Goal: Task Accomplishment & Management: Complete application form

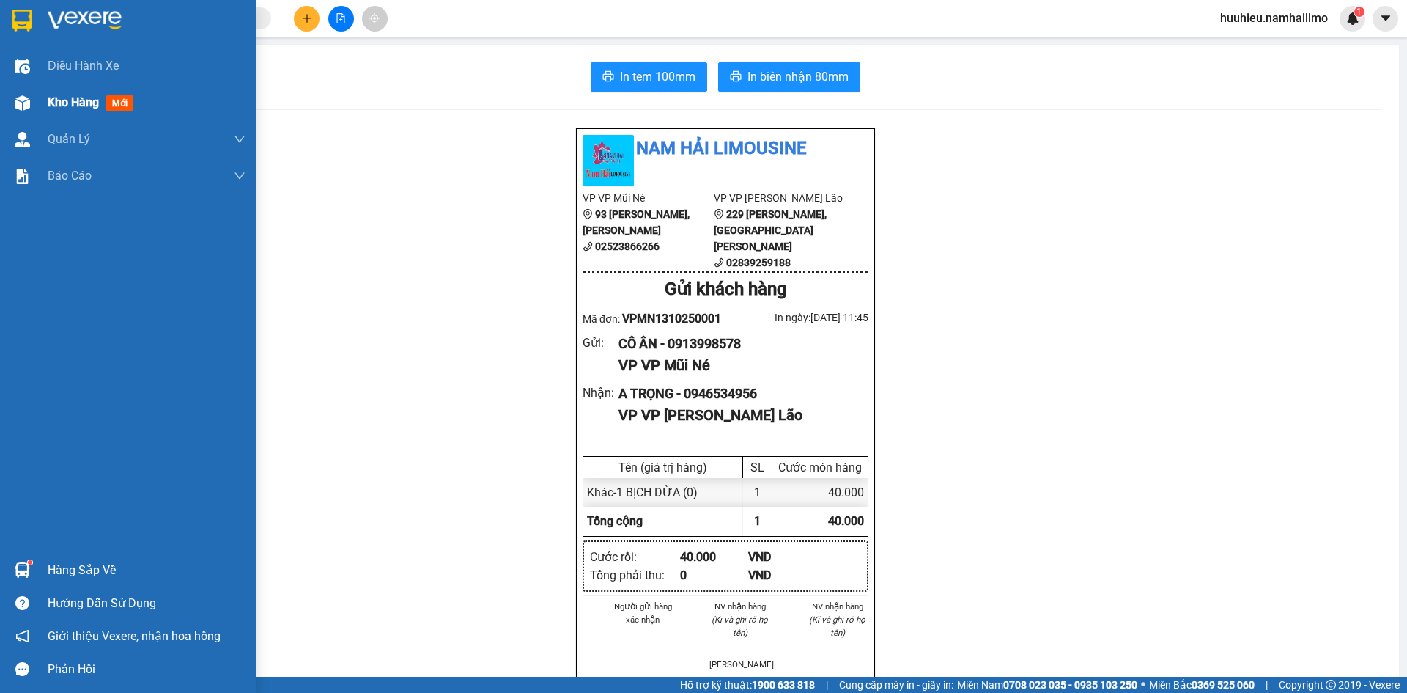
click at [63, 102] on span "Kho hàng" at bounding box center [73, 102] width 51 height 14
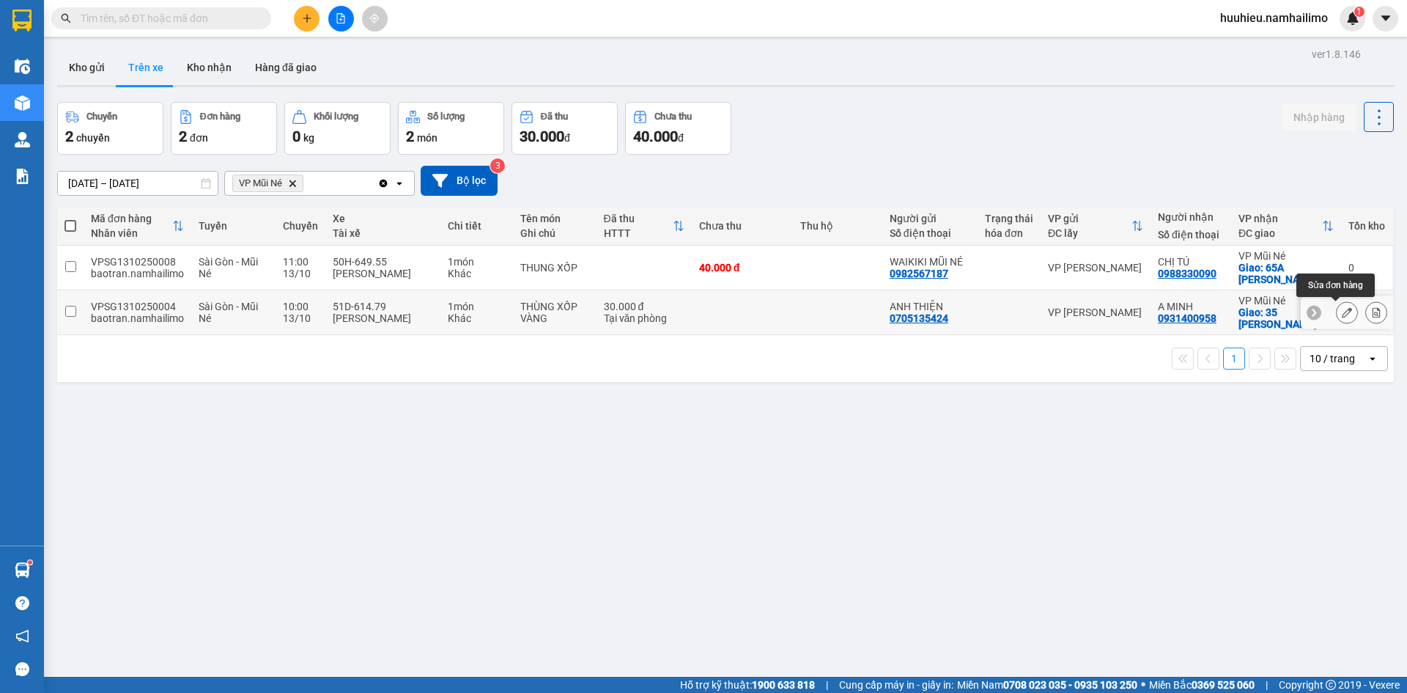
click at [1342, 314] on icon at bounding box center [1347, 312] width 10 height 10
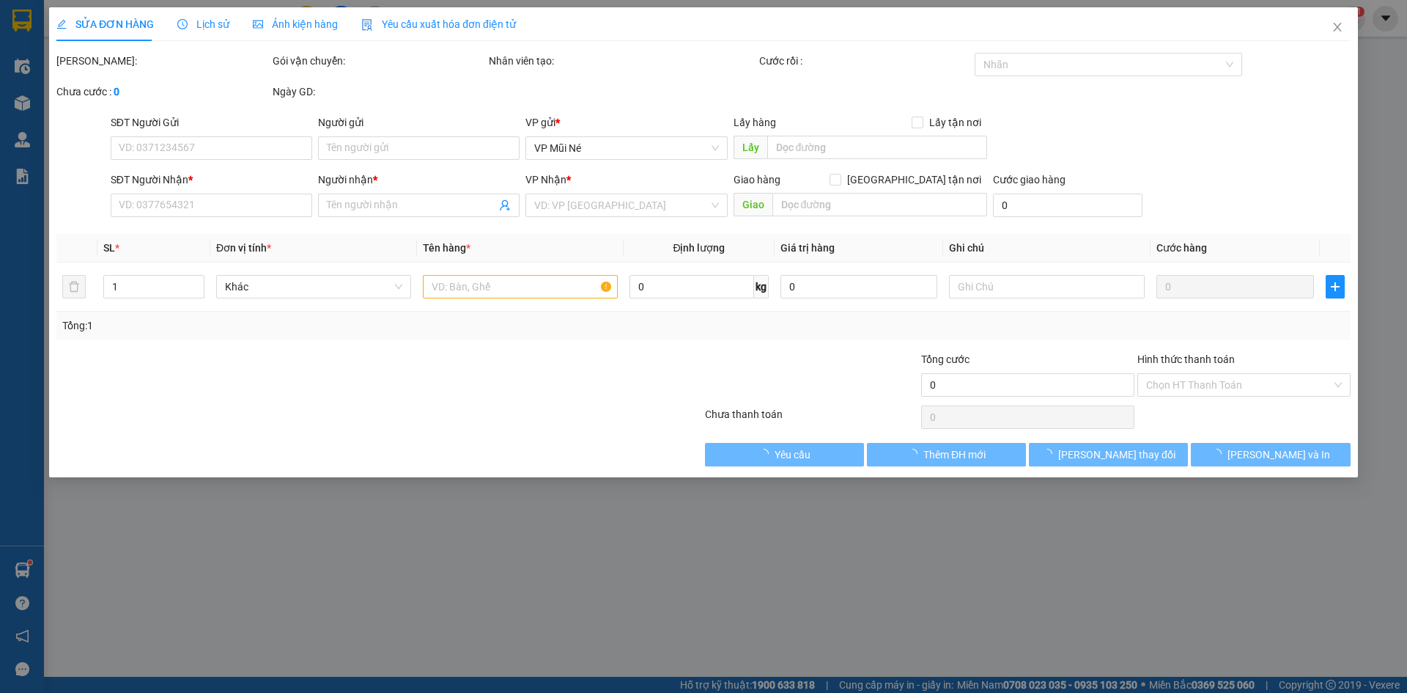
type input "0705135424"
type input "ANH THIỆN"
type input "0931400958"
type input "A MINH"
checkbox input "true"
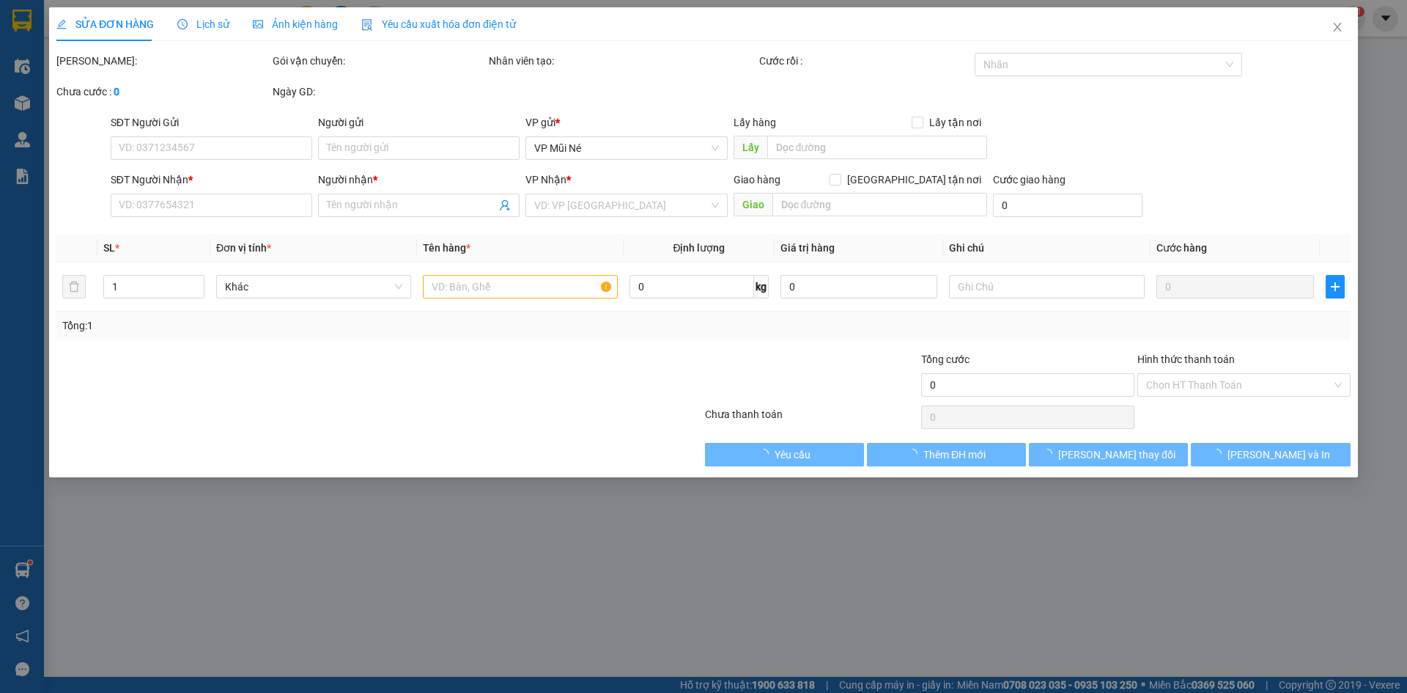
type input "35 [PERSON_NAME]"
type input "30.000"
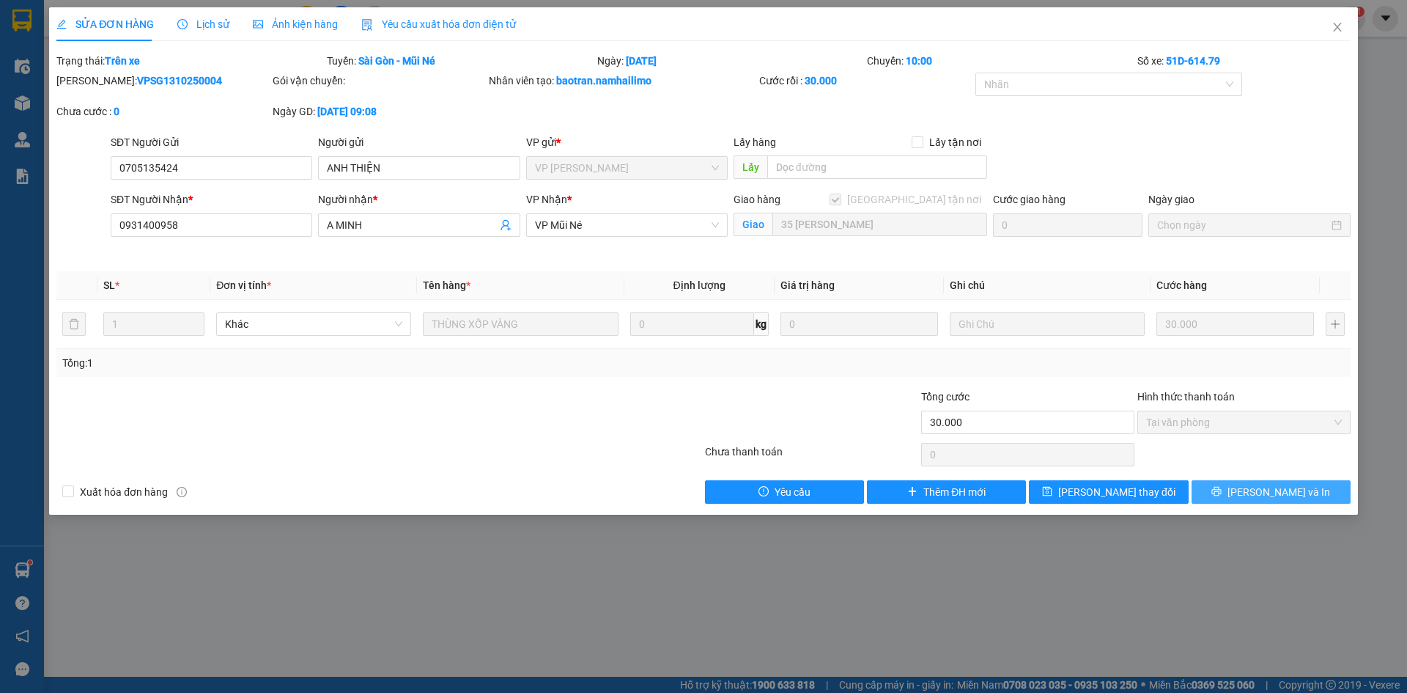
click at [1242, 484] on button "[PERSON_NAME] và In" at bounding box center [1271, 491] width 159 height 23
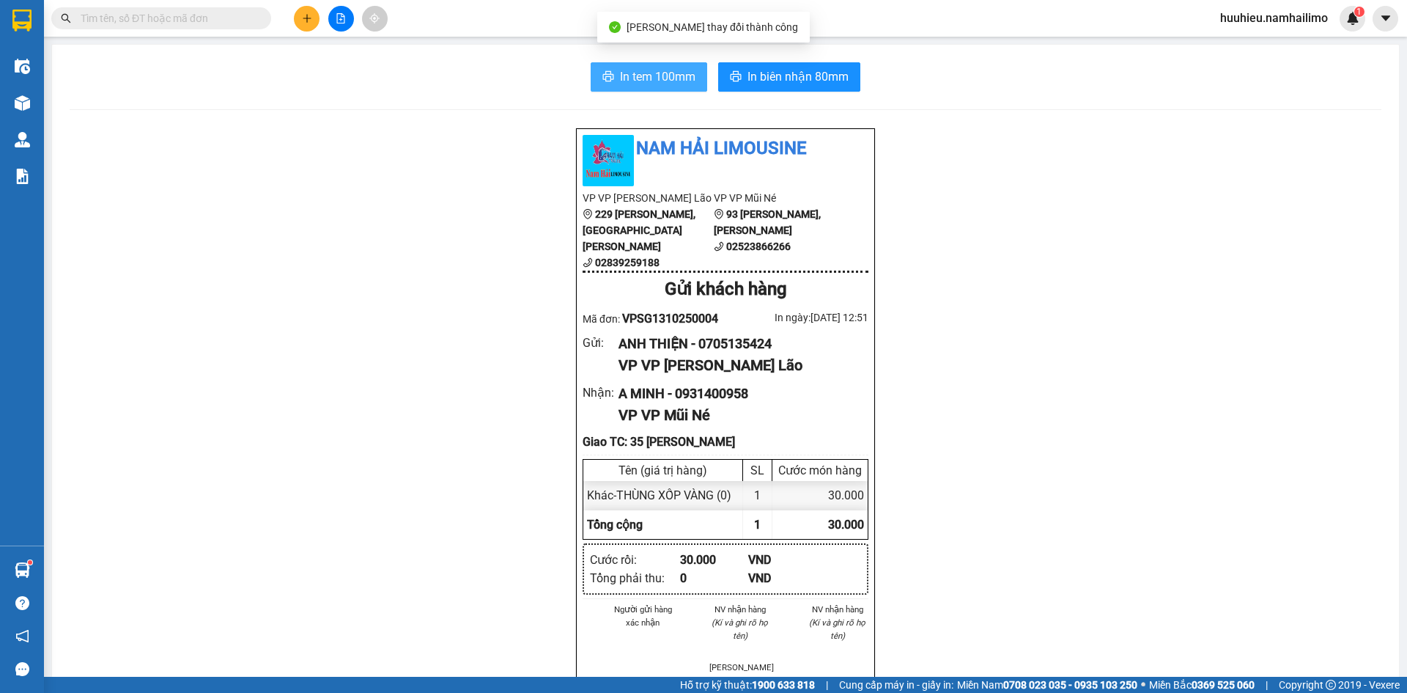
click at [650, 79] on span "In tem 100mm" at bounding box center [657, 76] width 75 height 18
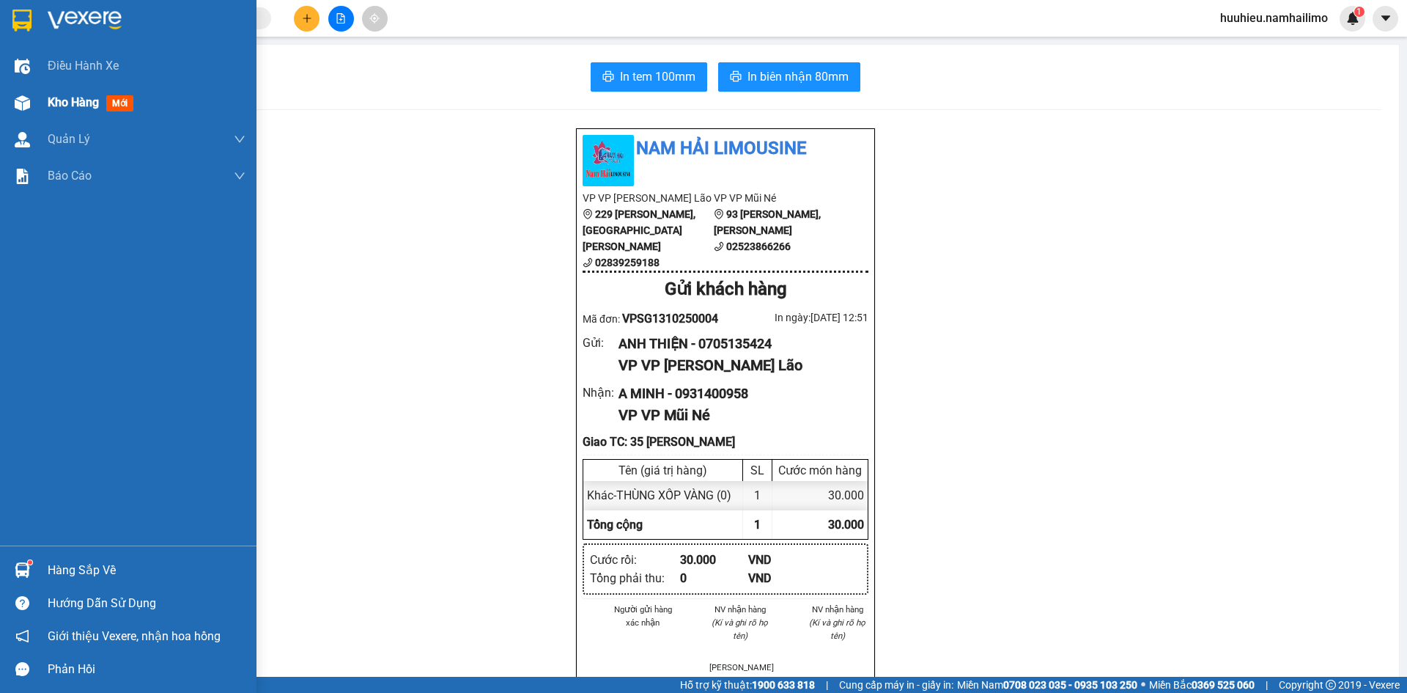
click at [59, 105] on span "Kho hàng" at bounding box center [73, 102] width 51 height 14
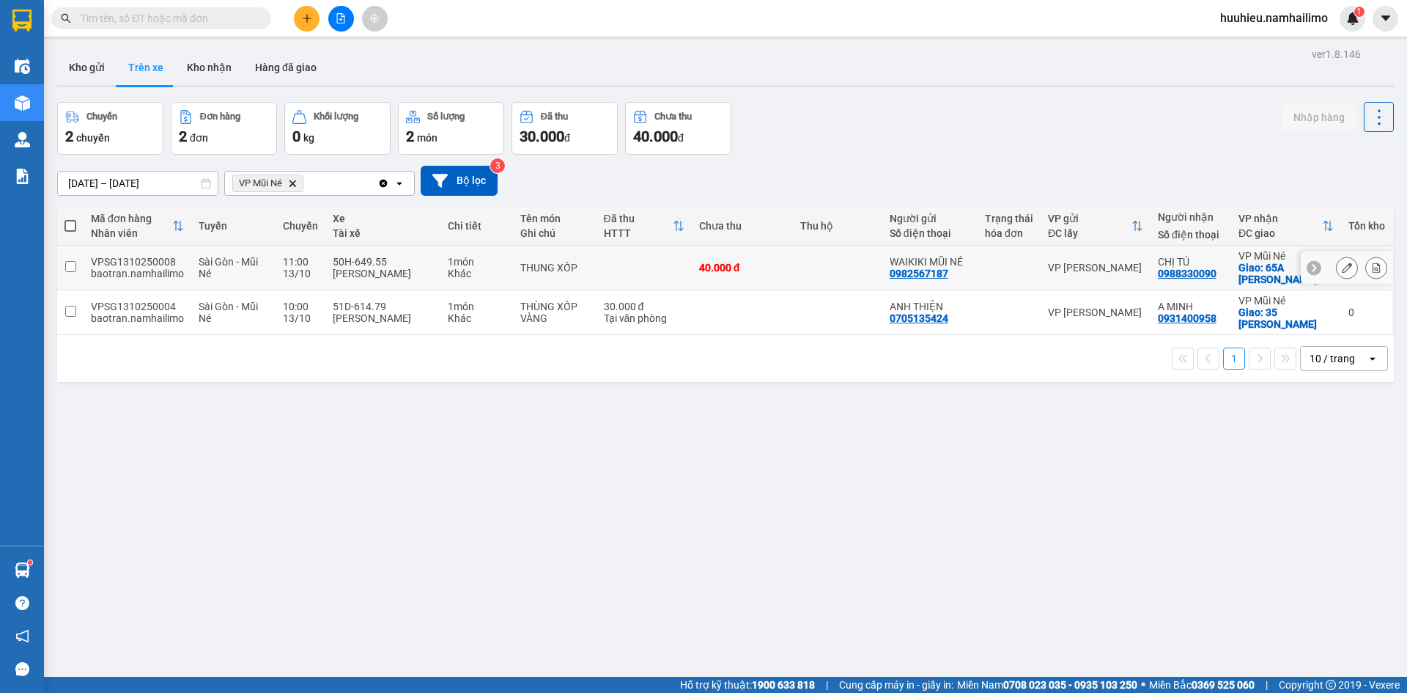
click at [1337, 270] on button at bounding box center [1347, 268] width 21 height 26
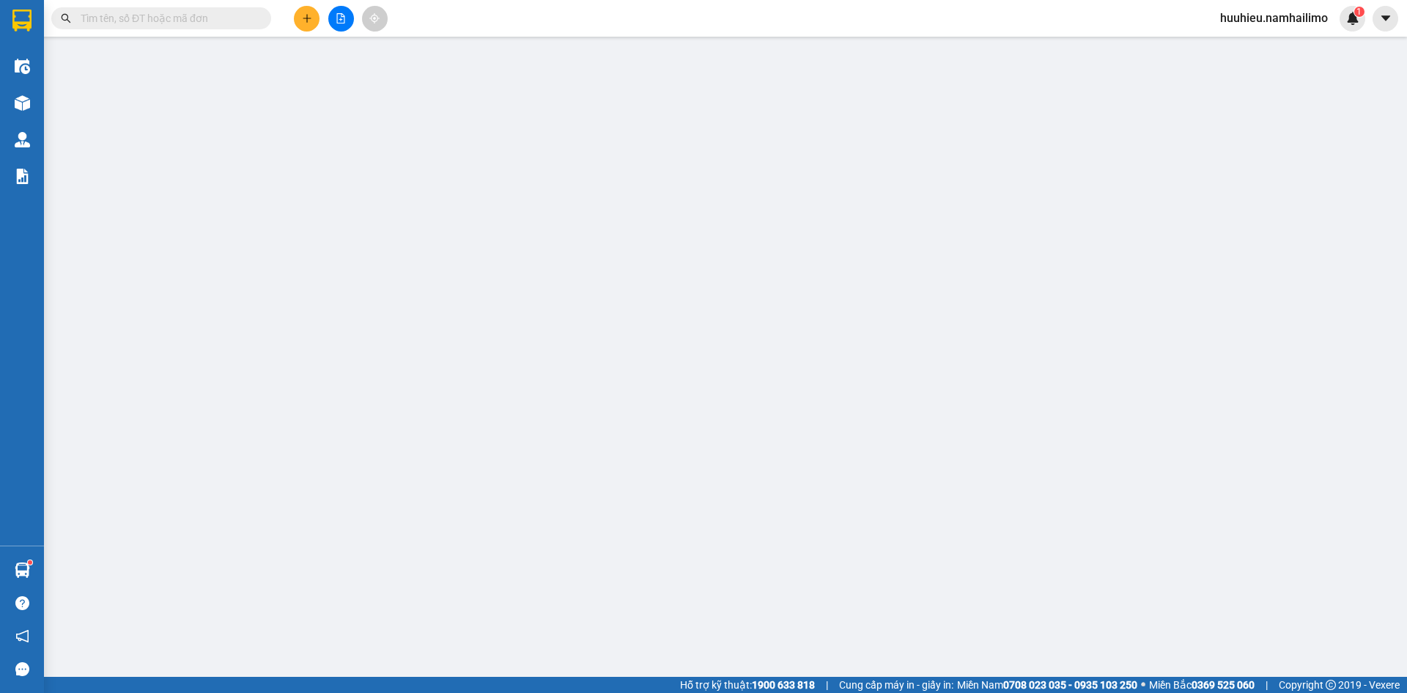
type input "0982567187"
type input "WAIKIKI MŨI NÉ"
type input "0988330090"
type input "CHỊ TÚ"
checkbox input "true"
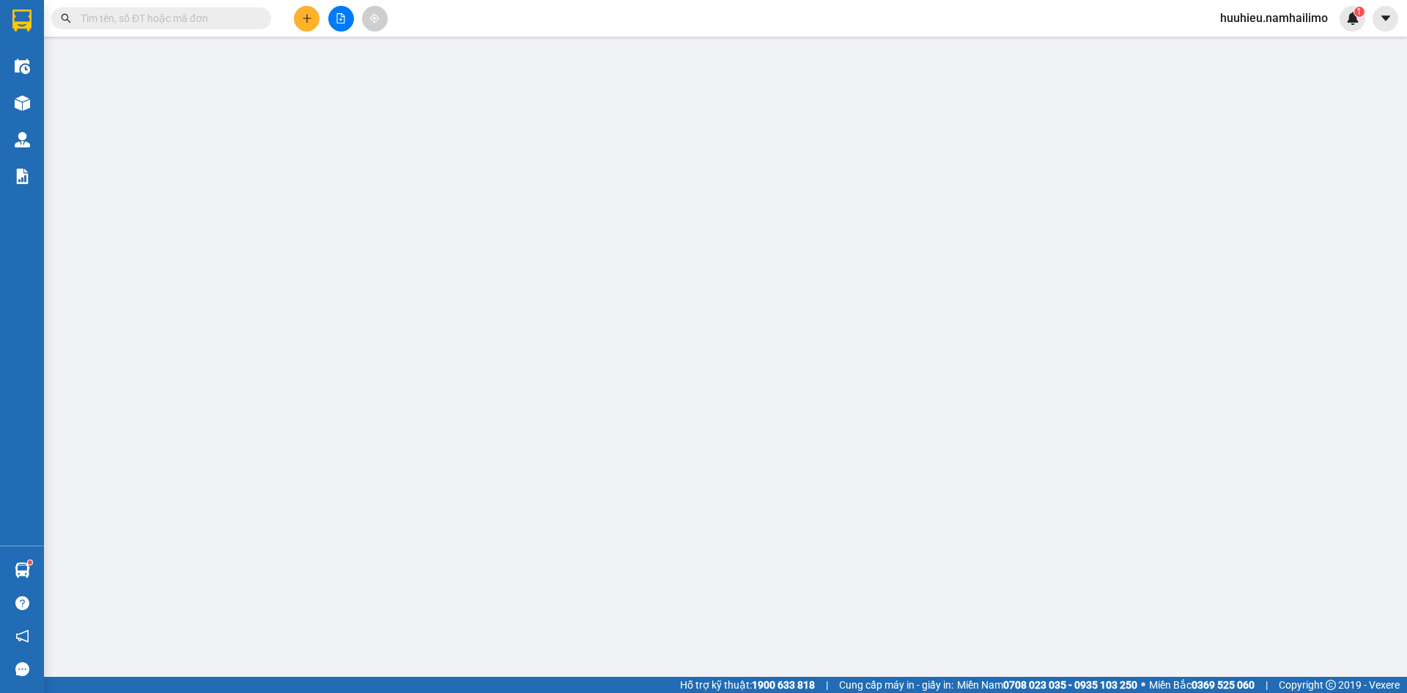
type input "65A [PERSON_NAME], [PERSON_NAME]"
type input "40.000"
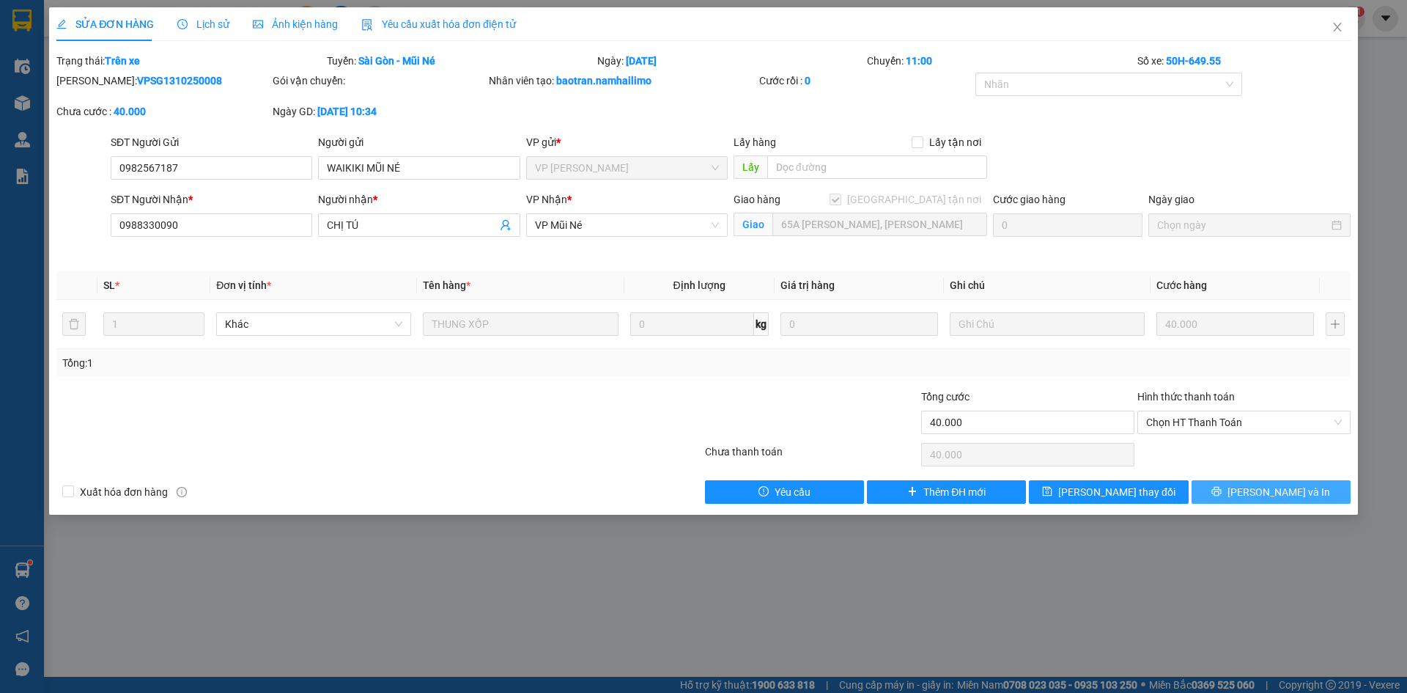
click at [1258, 489] on button "[PERSON_NAME] và In" at bounding box center [1271, 491] width 159 height 23
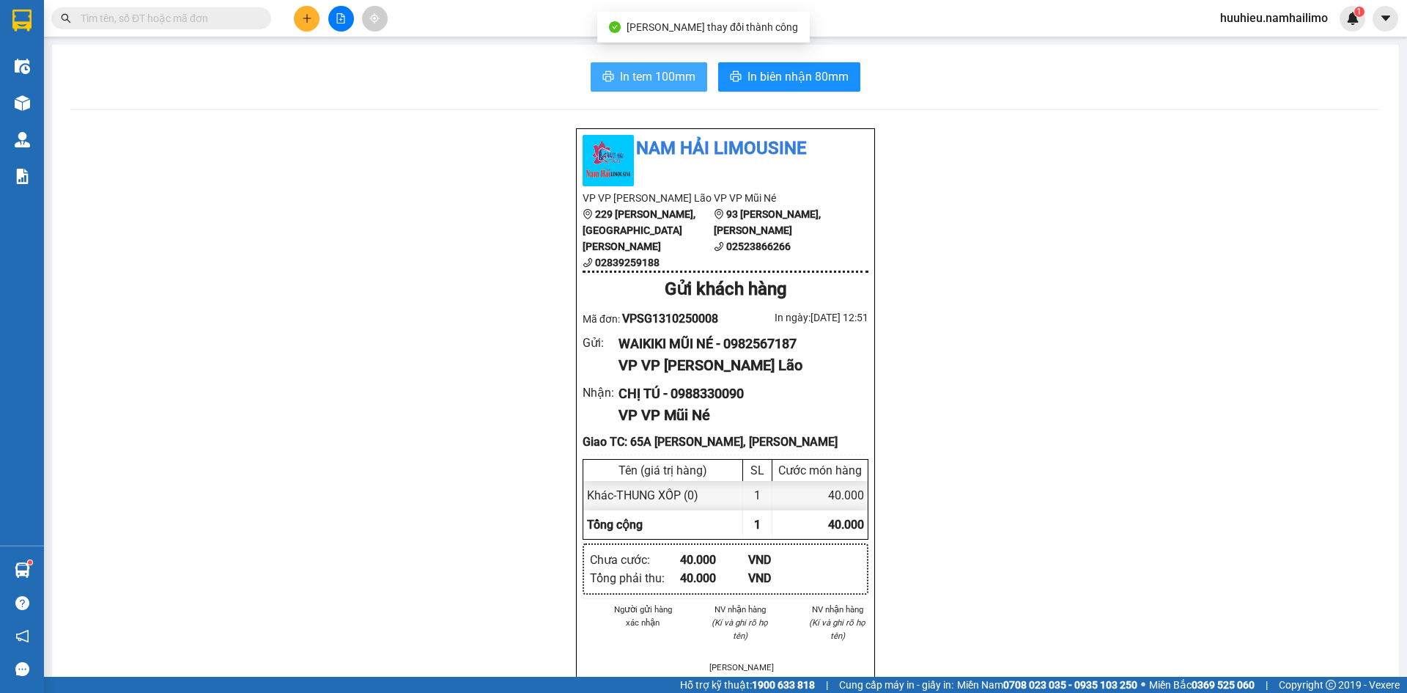
click at [650, 77] on span "In tem 100mm" at bounding box center [657, 76] width 75 height 18
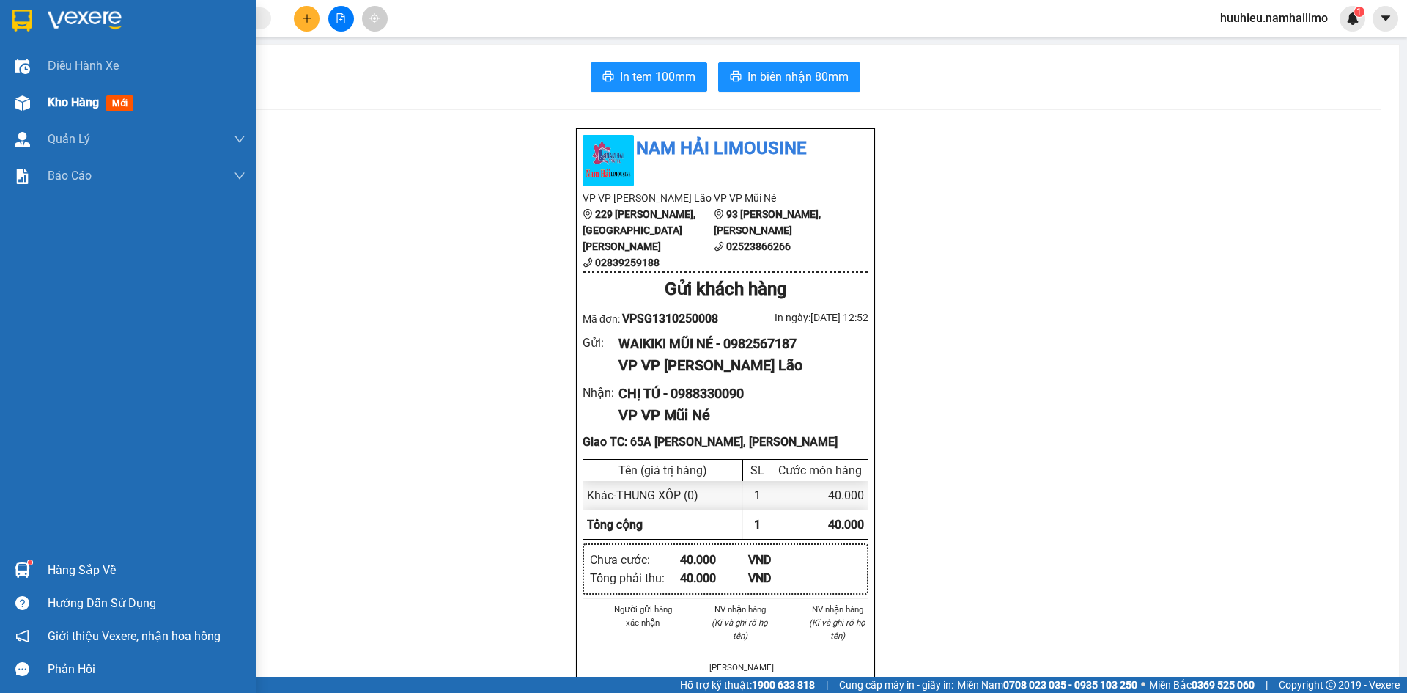
click at [52, 103] on span "Kho hàng" at bounding box center [73, 102] width 51 height 14
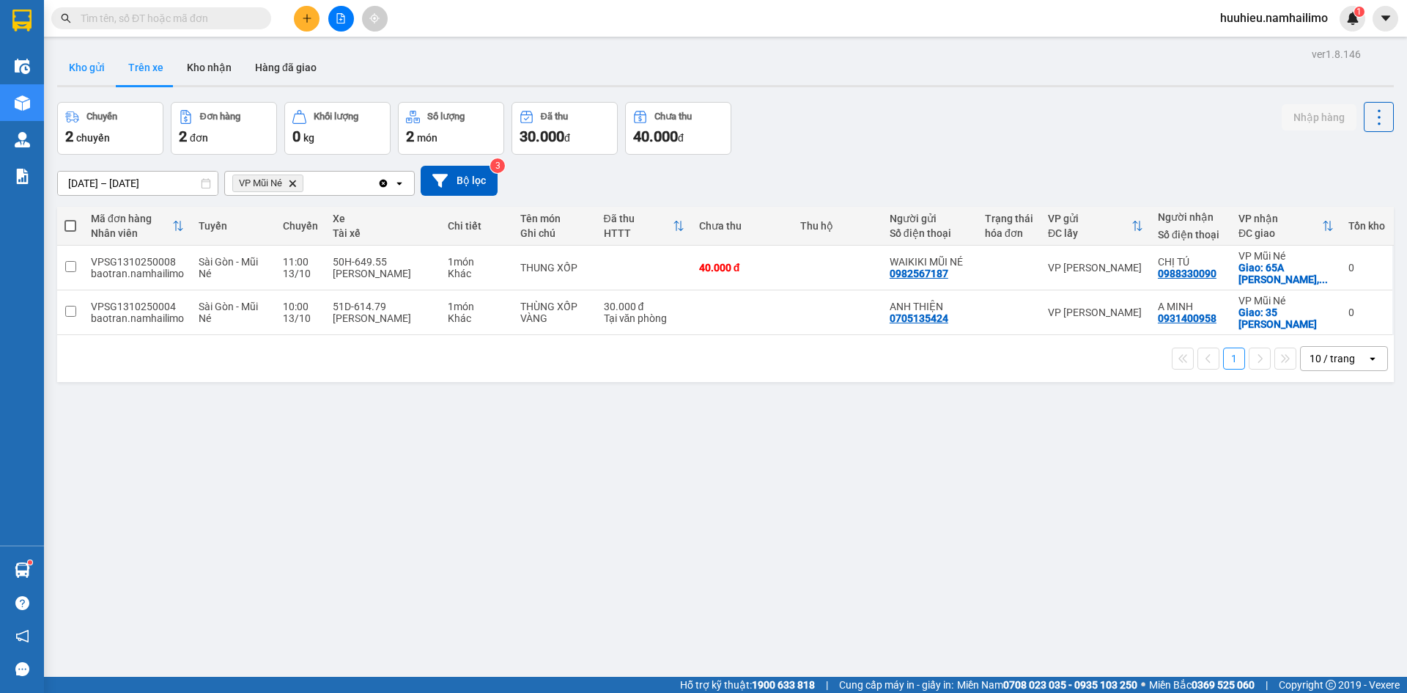
click at [99, 76] on button "Kho gửi" at bounding box center [86, 67] width 59 height 35
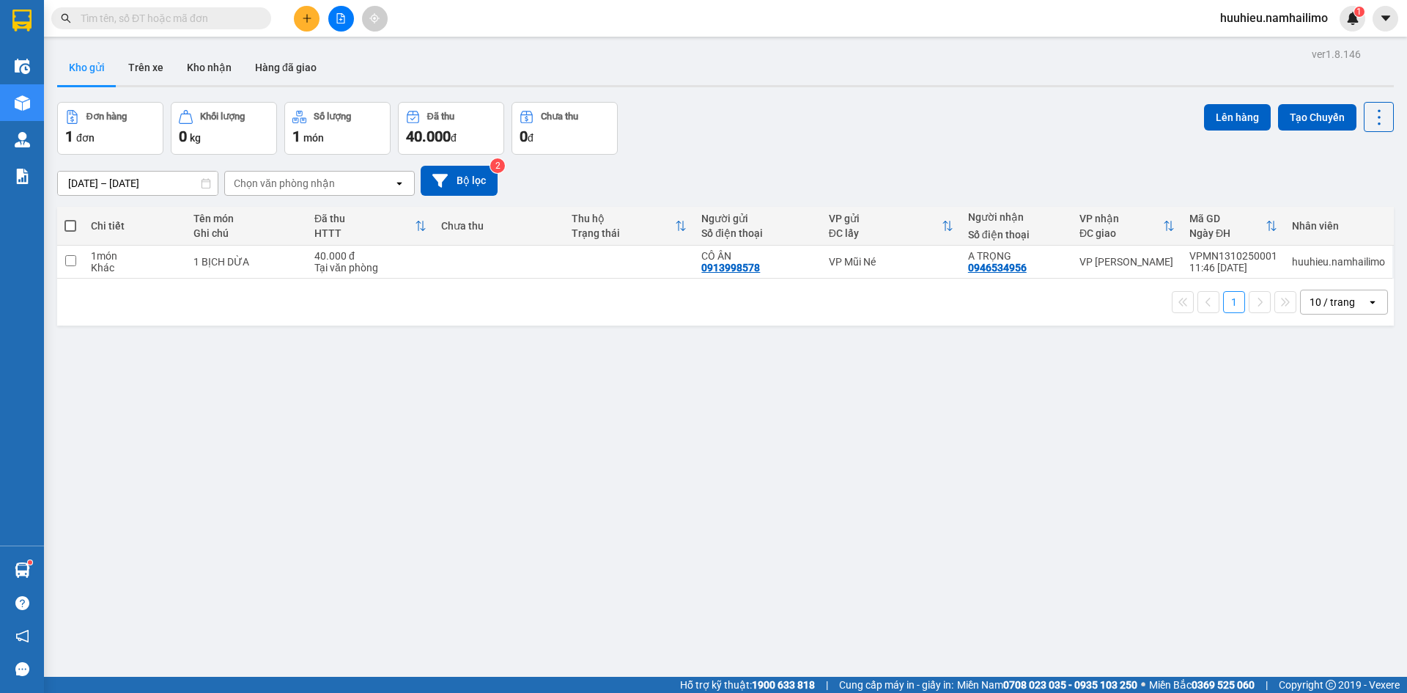
click at [70, 224] on span at bounding box center [70, 226] width 12 height 12
click at [70, 218] on input "checkbox" at bounding box center [70, 218] width 0 height 0
checkbox input "true"
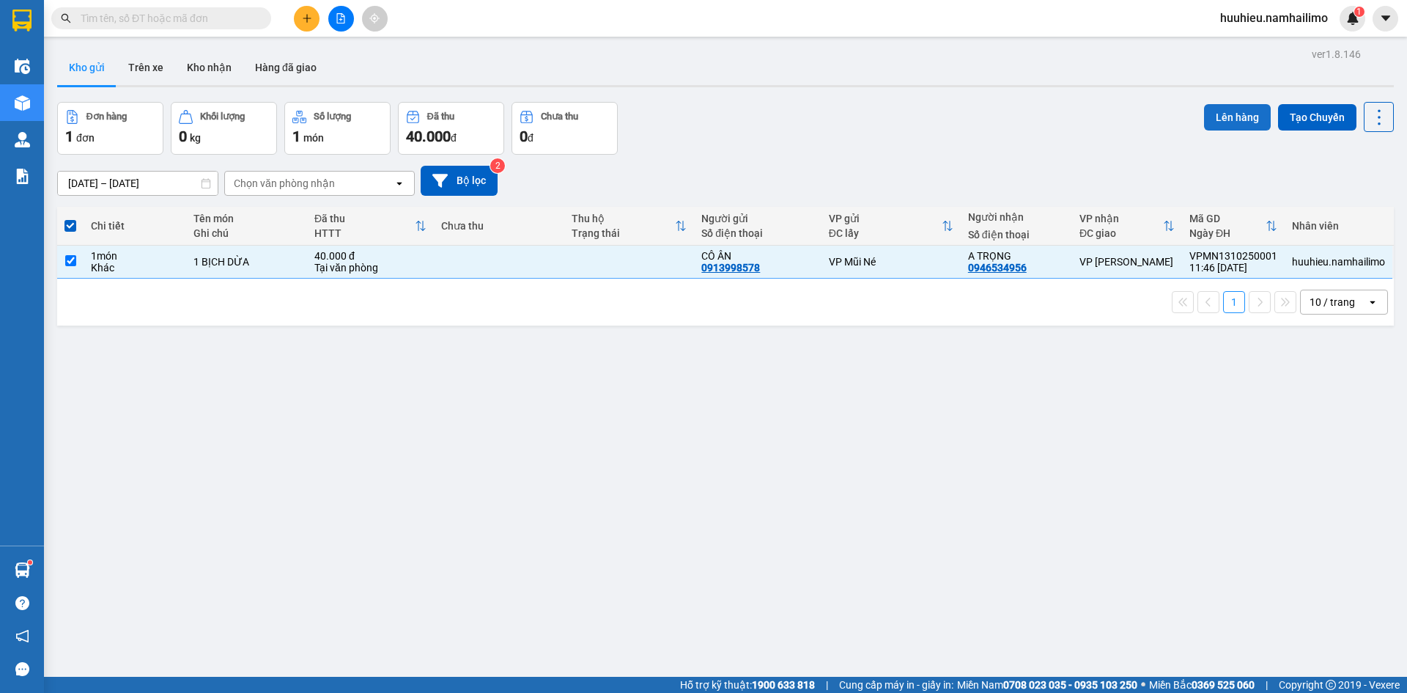
click at [1227, 119] on button "Lên hàng" at bounding box center [1237, 117] width 67 height 26
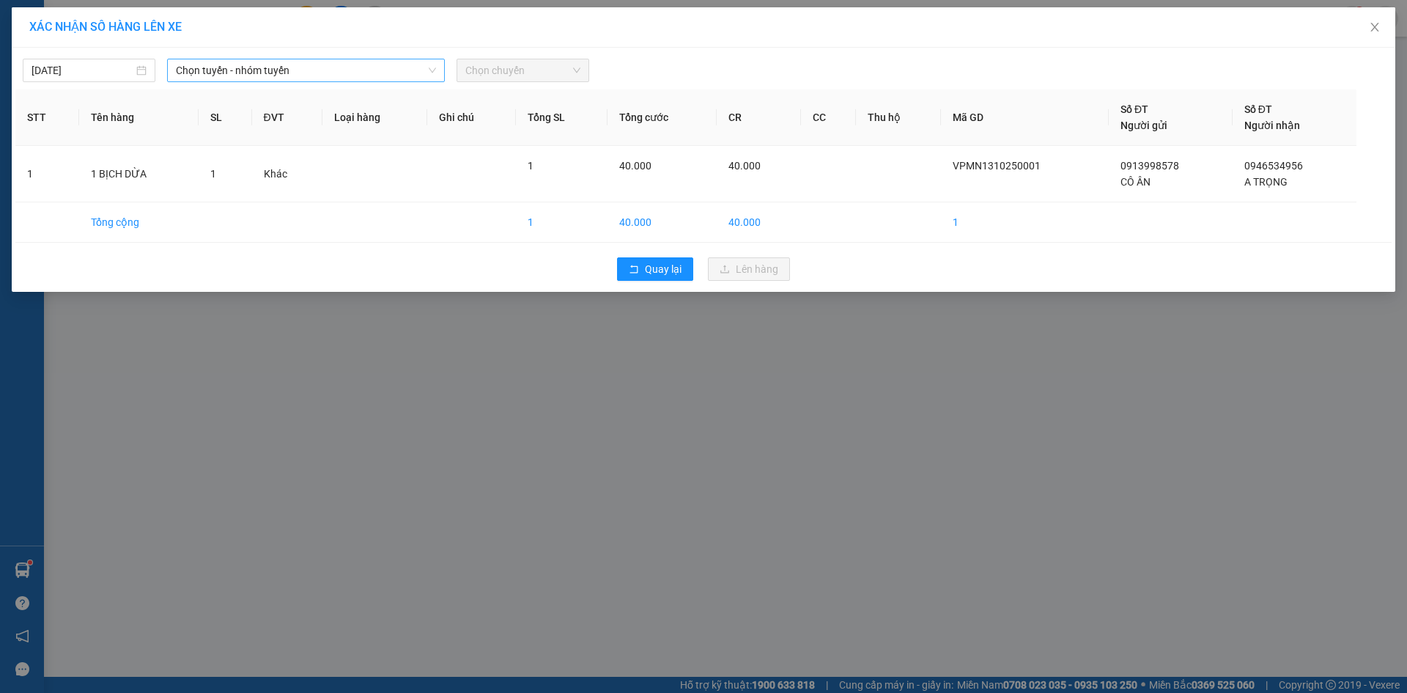
click at [262, 61] on span "Chọn tuyến - nhóm tuyến" at bounding box center [306, 70] width 260 height 22
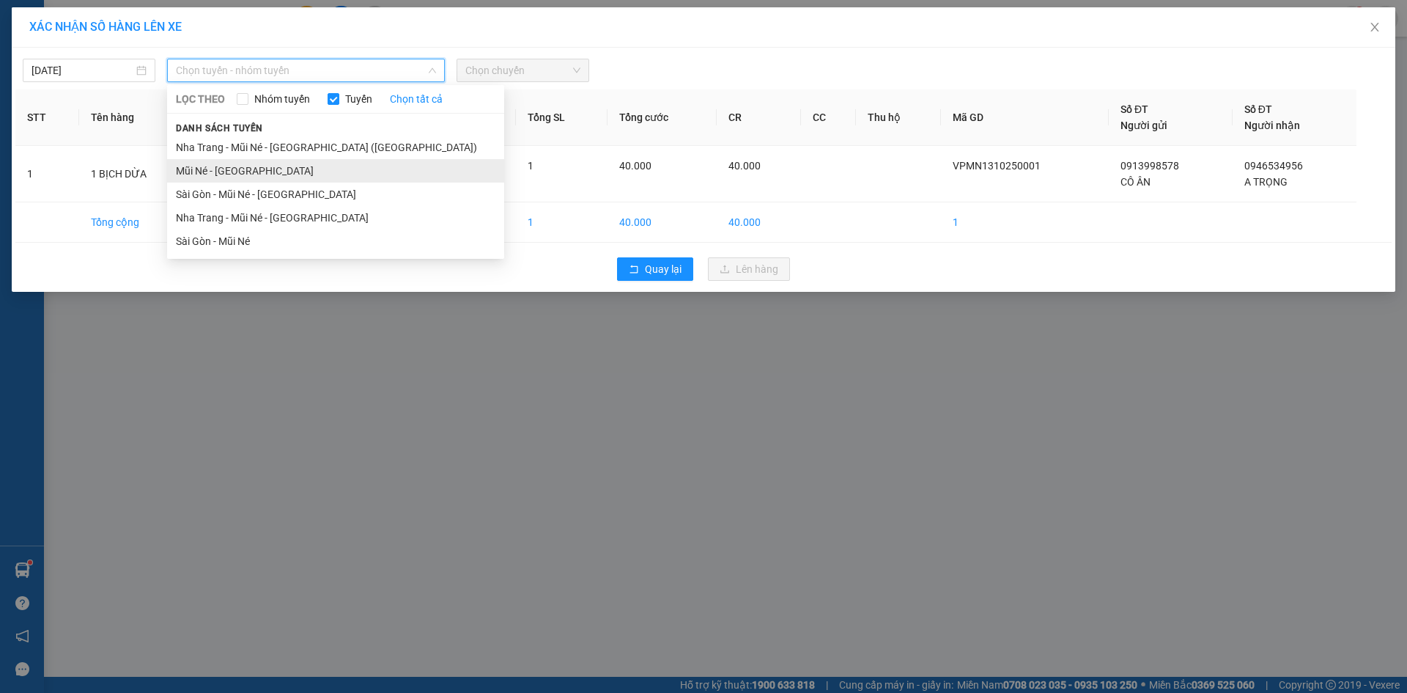
click at [224, 164] on li "Mũi Né - [GEOGRAPHIC_DATA]" at bounding box center [335, 170] width 337 height 23
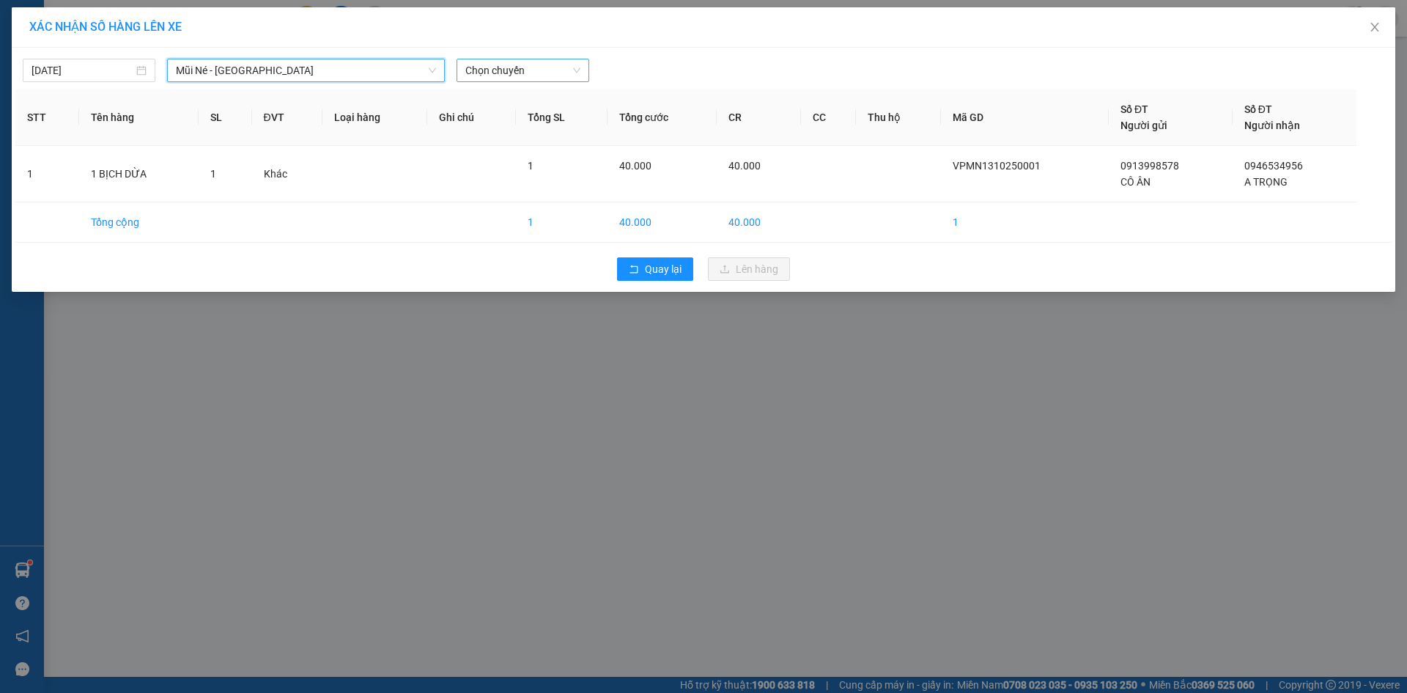
click at [477, 78] on span "Chọn chuyến" at bounding box center [522, 70] width 115 height 22
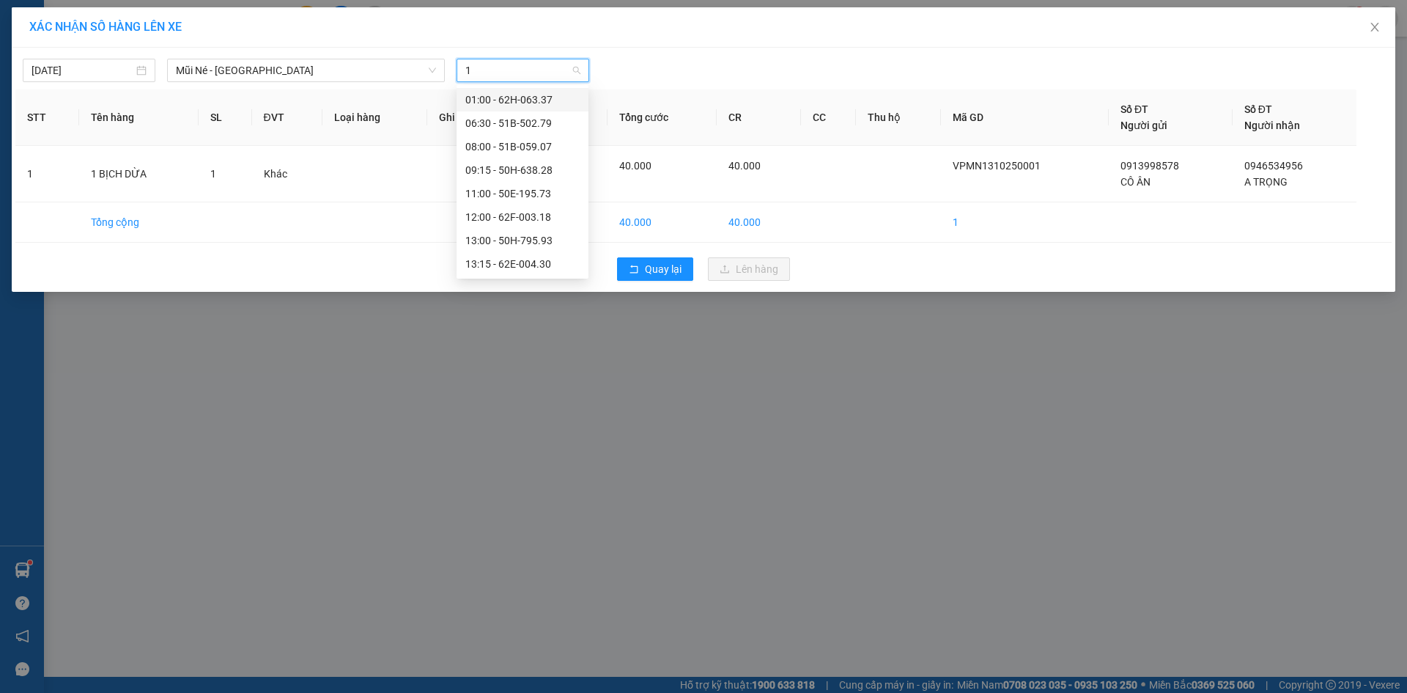
type input "12"
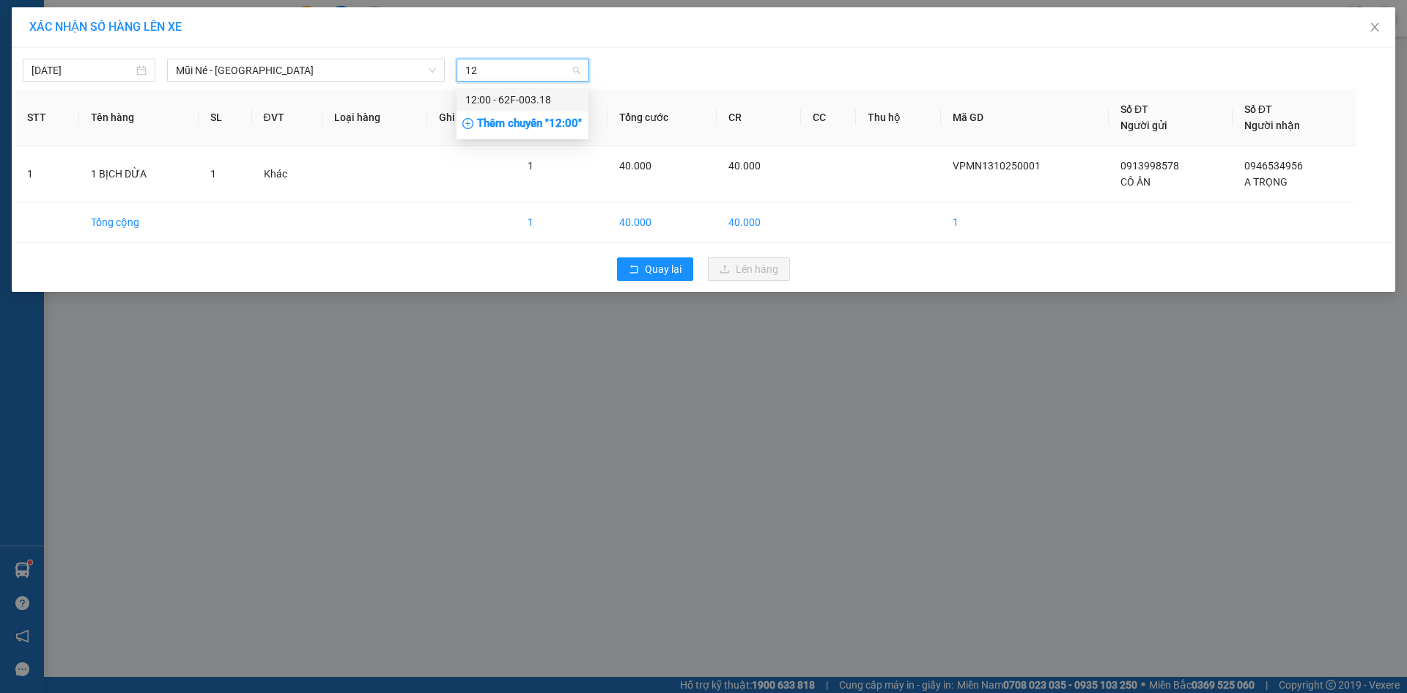
click at [498, 97] on div "12:00 - 62F-003.18" at bounding box center [522, 100] width 114 height 16
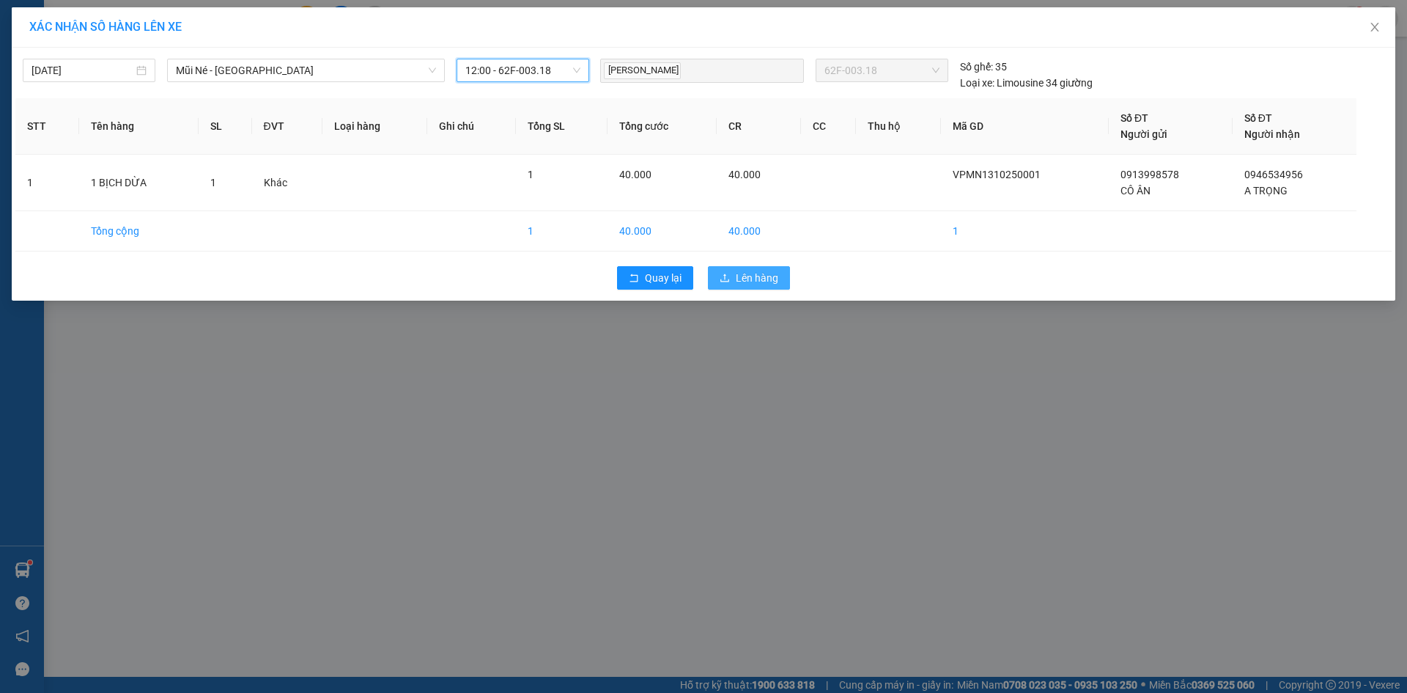
click at [744, 273] on span "Lên hàng" at bounding box center [757, 278] width 43 height 16
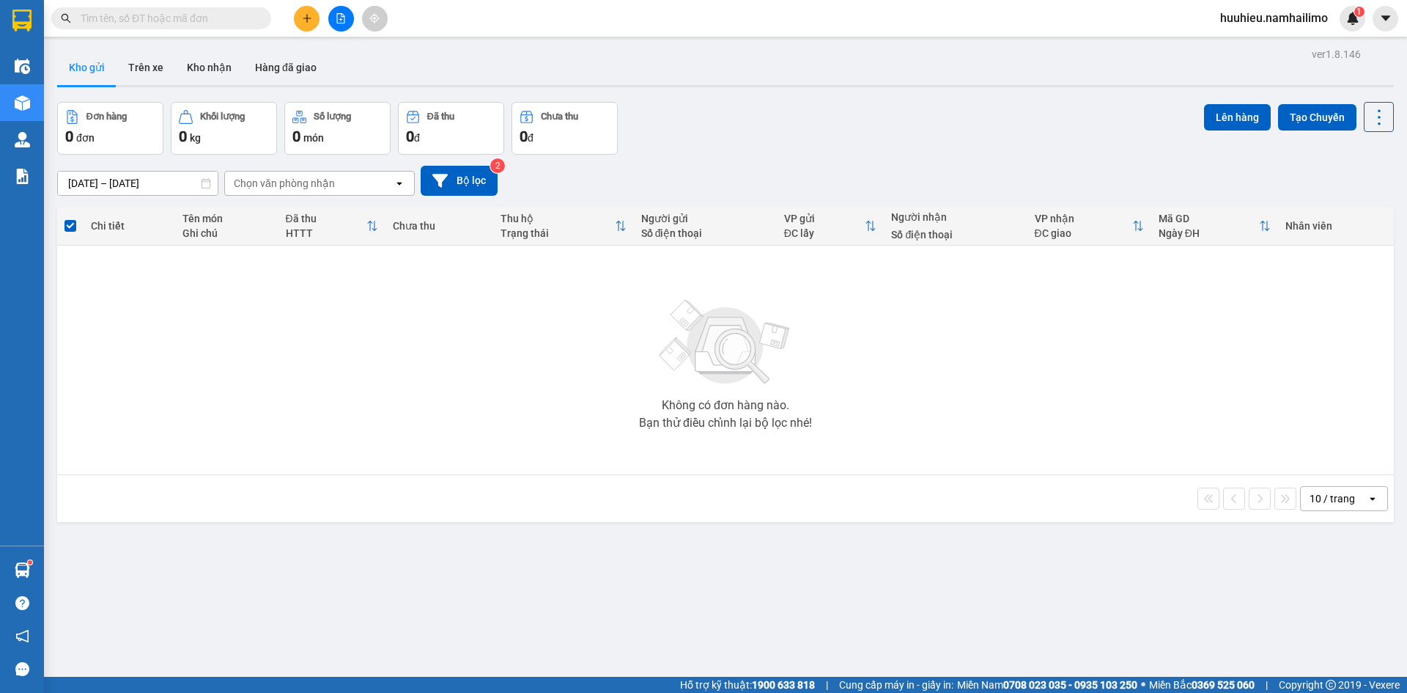
click at [300, 24] on button at bounding box center [307, 19] width 26 height 26
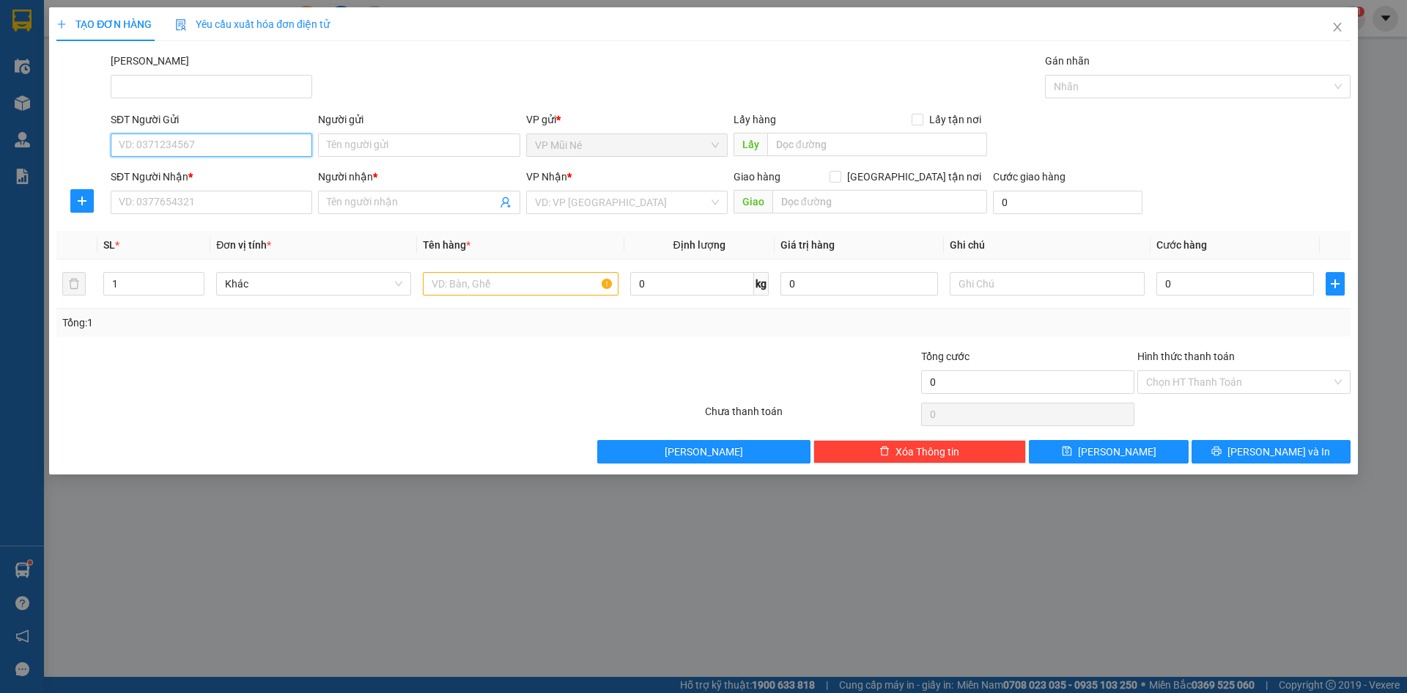
click at [223, 141] on input "SĐT Người Gửi" at bounding box center [212, 144] width 202 height 23
click at [239, 170] on div "0772366366 - [GEOGRAPHIC_DATA]" at bounding box center [211, 174] width 184 height 16
type input "0772366366"
type input "[PERSON_NAME]"
type input "0772366366"
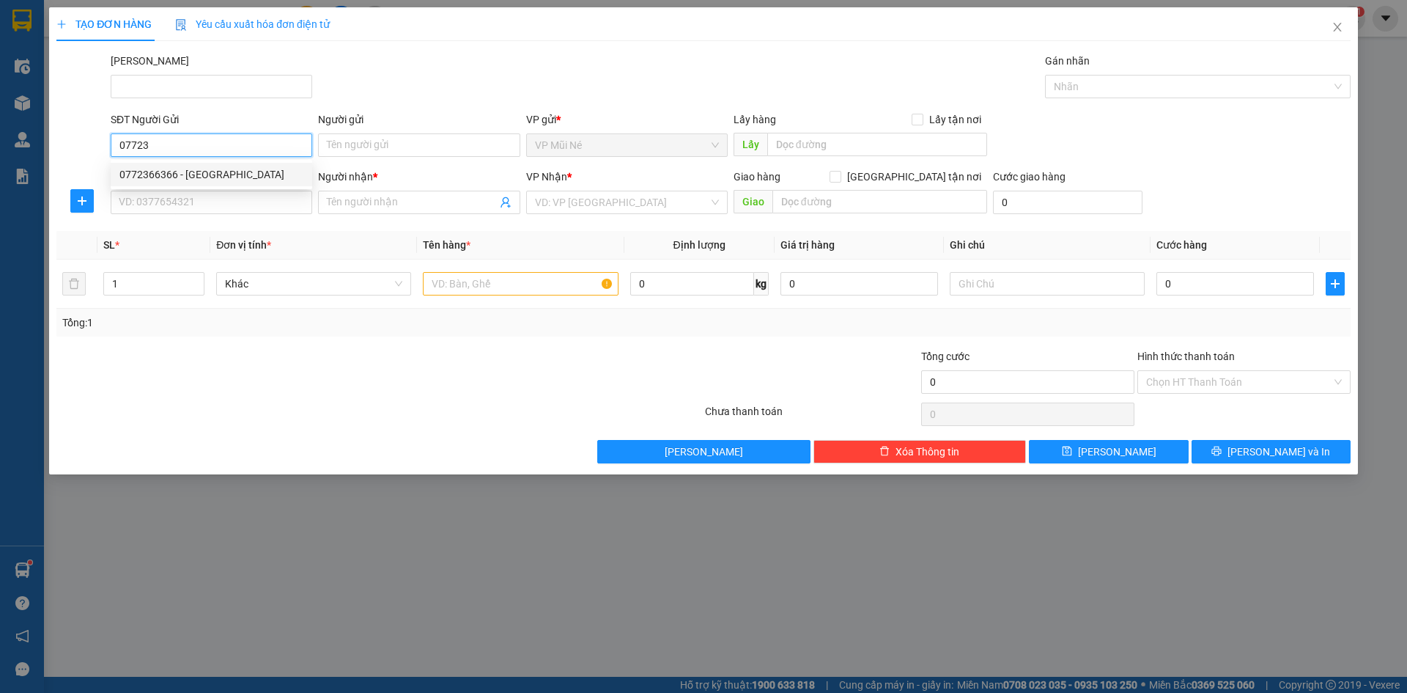
type input "[PERSON_NAME]"
type input "40.000"
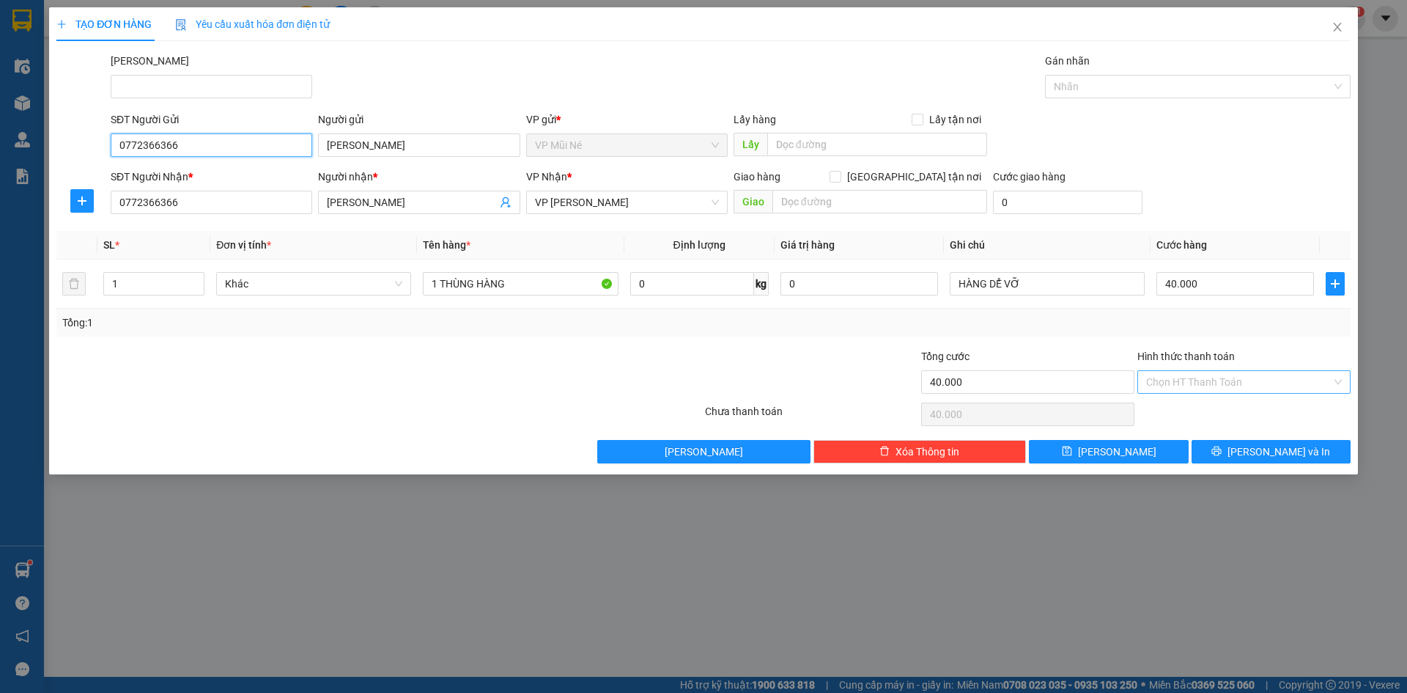
type input "0772366366"
click at [1148, 380] on input "Hình thức thanh toán" at bounding box center [1238, 382] width 185 height 22
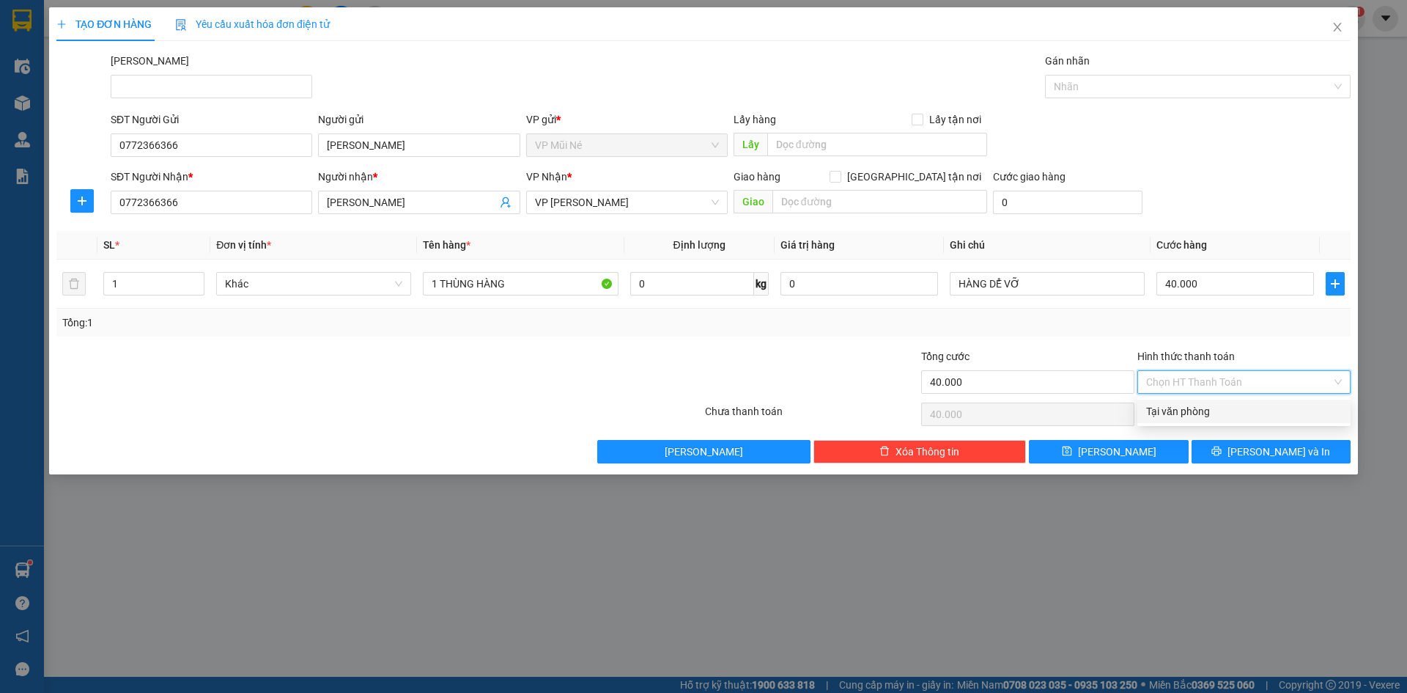
click at [1155, 402] on div "Tại văn phòng" at bounding box center [1243, 410] width 213 height 23
type input "0"
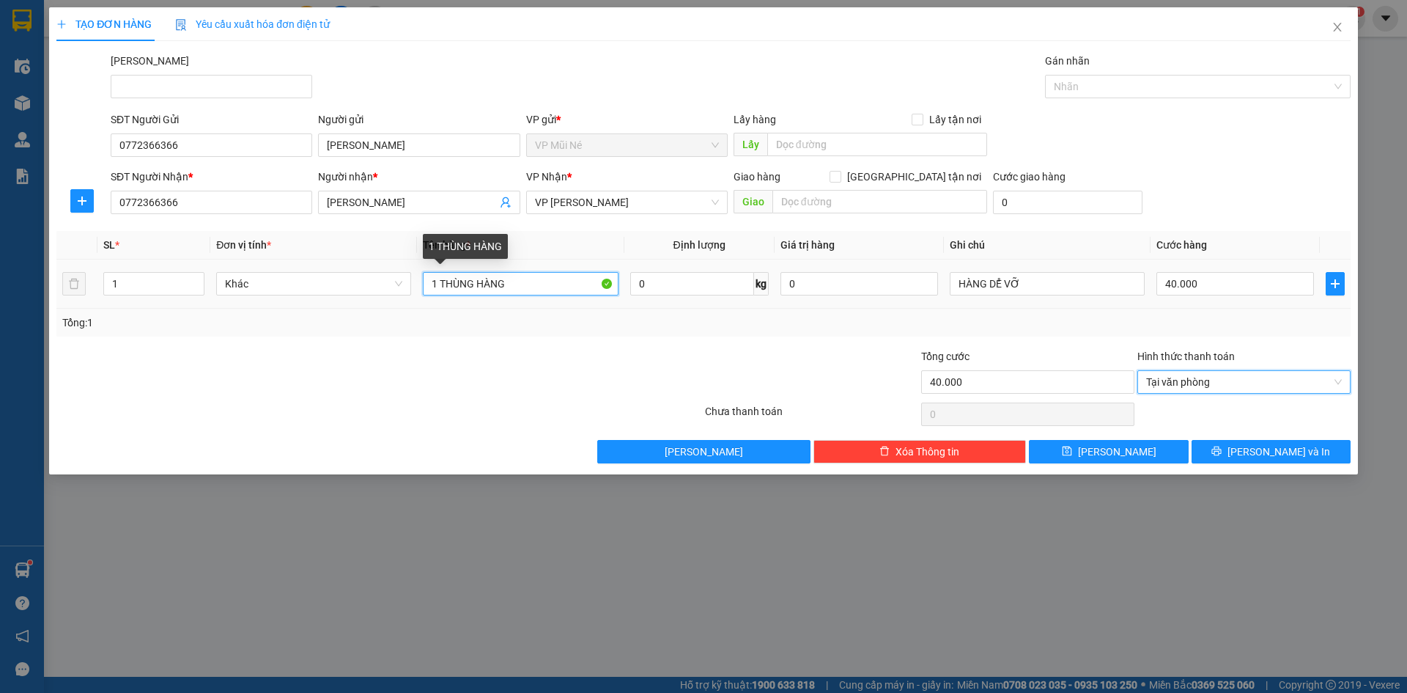
click at [568, 288] on input "1 THÙNG HÀNG" at bounding box center [520, 283] width 195 height 23
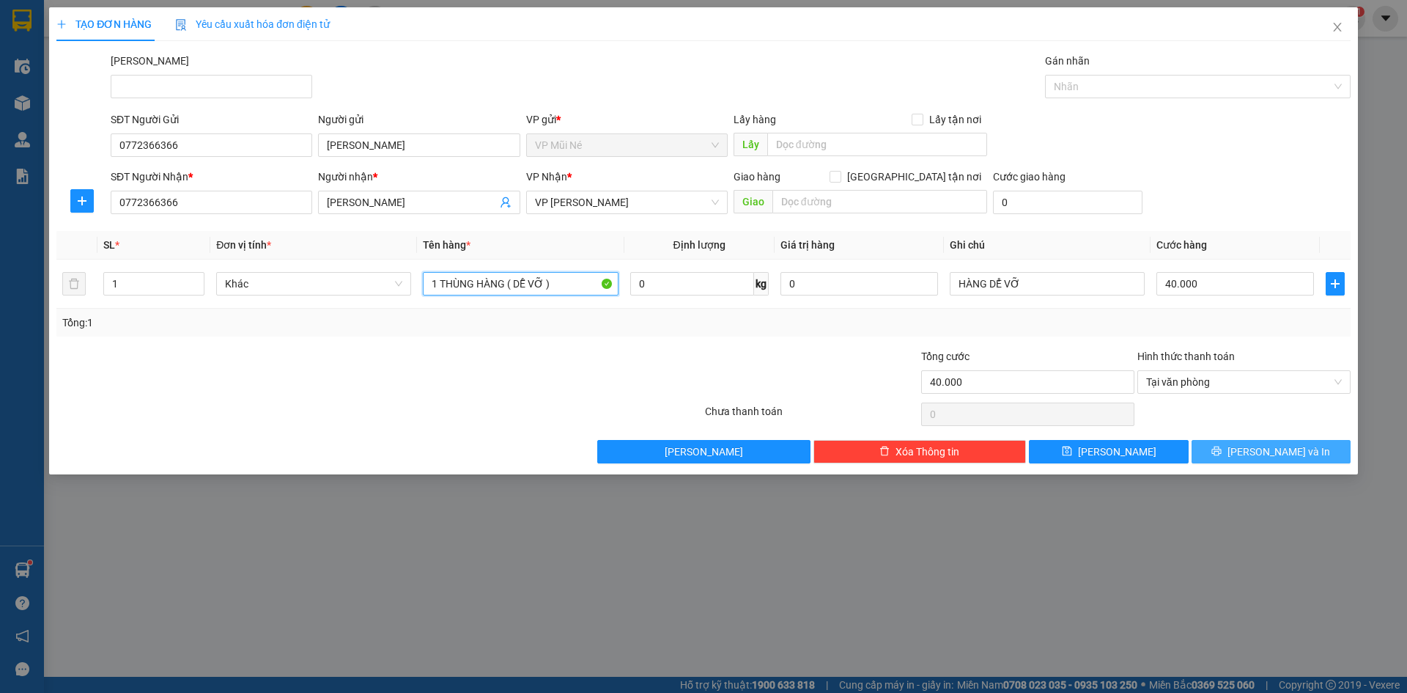
type input "1 THÙNG HÀNG ( DỄ VỠ )"
click at [1222, 450] on icon "printer" at bounding box center [1216, 451] width 10 height 10
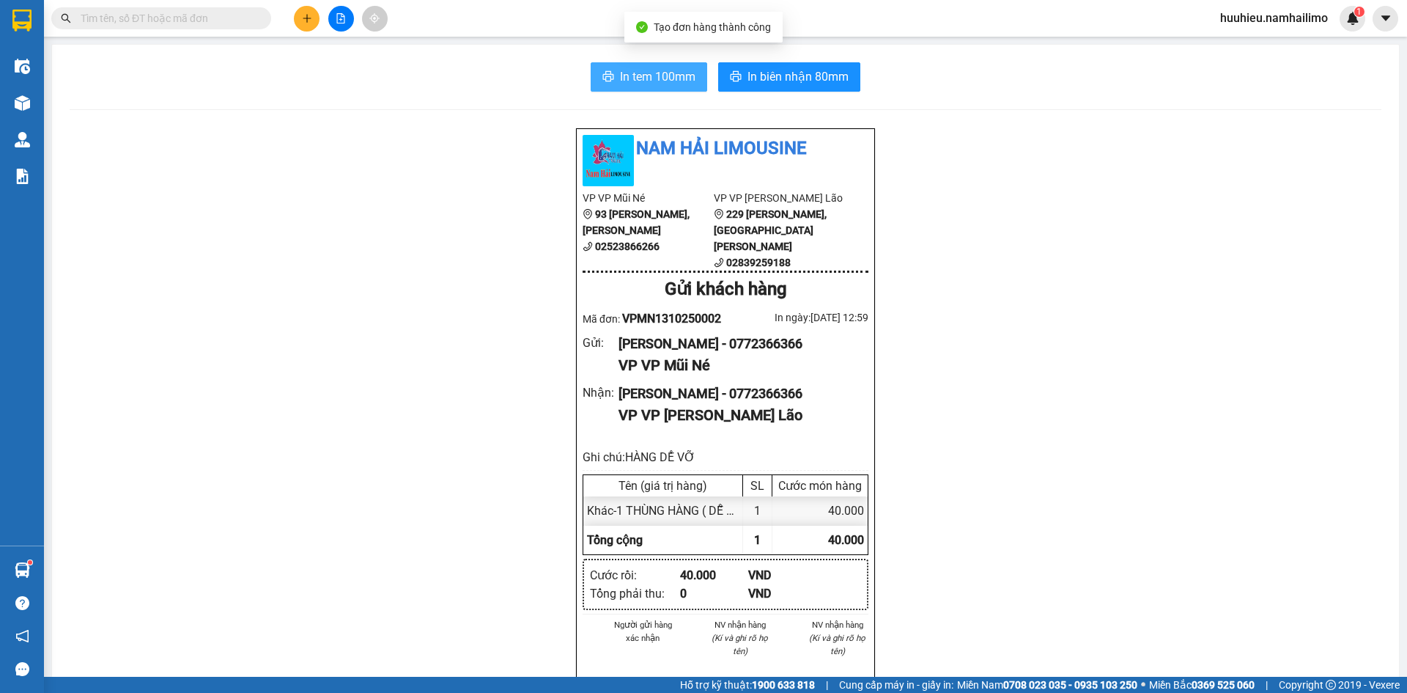
click at [670, 81] on span "In tem 100mm" at bounding box center [657, 76] width 75 height 18
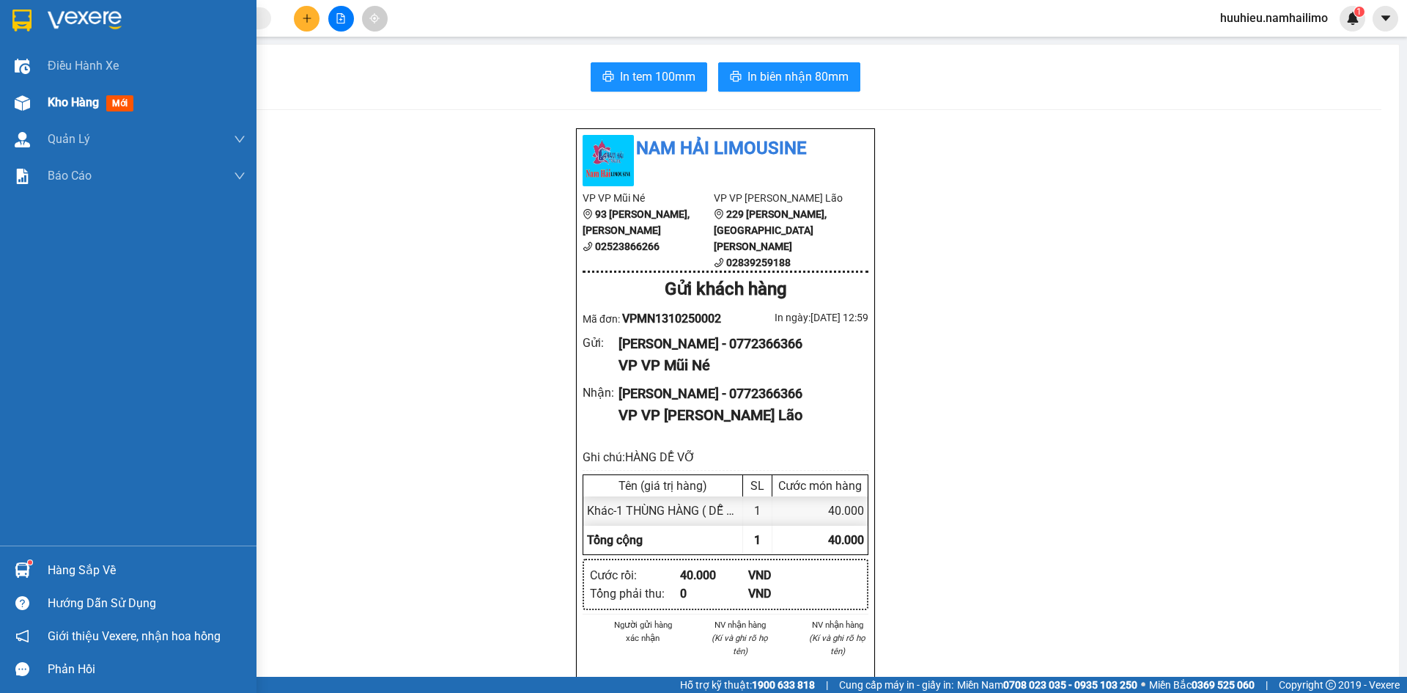
click at [53, 105] on span "Kho hàng" at bounding box center [73, 102] width 51 height 14
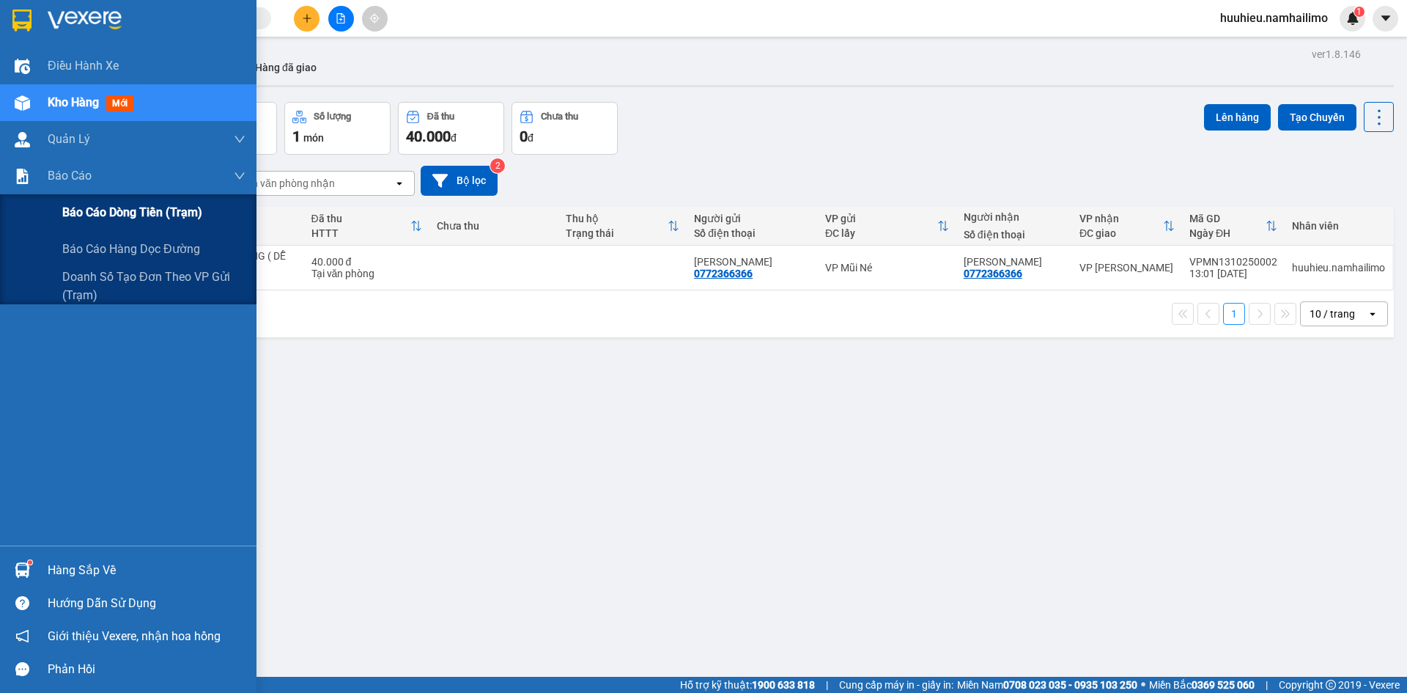
click at [86, 200] on div "Báo cáo dòng tiền (trạm)" at bounding box center [153, 212] width 183 height 37
